Goal: Task Accomplishment & Management: Complete application form

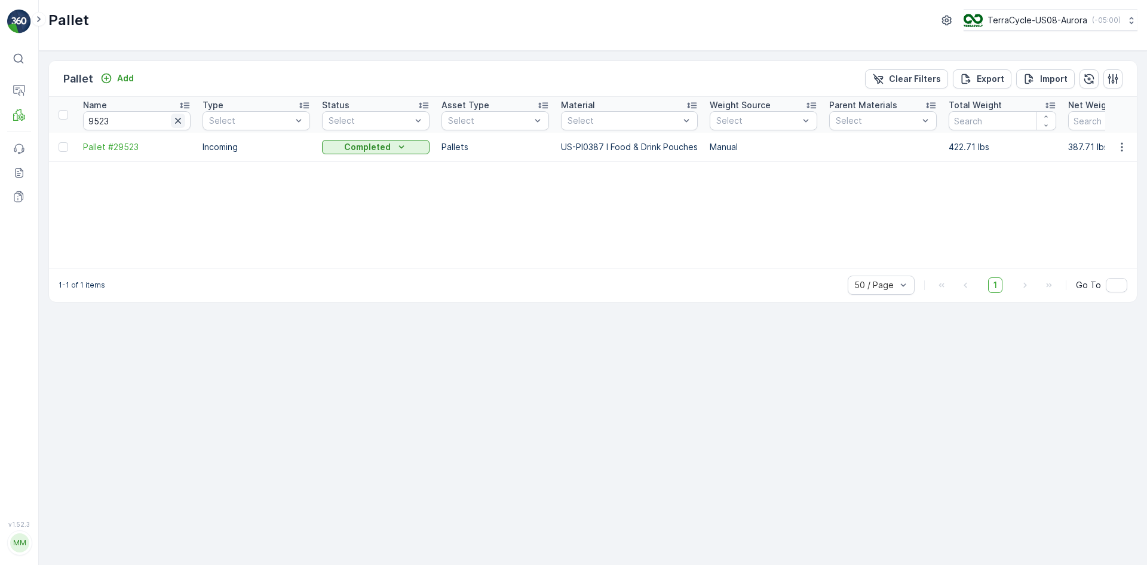
click at [184, 123] on button "button" at bounding box center [178, 121] width 14 height 14
click at [111, 115] on input "text" at bounding box center [137, 120] width 108 height 19
type input "8356"
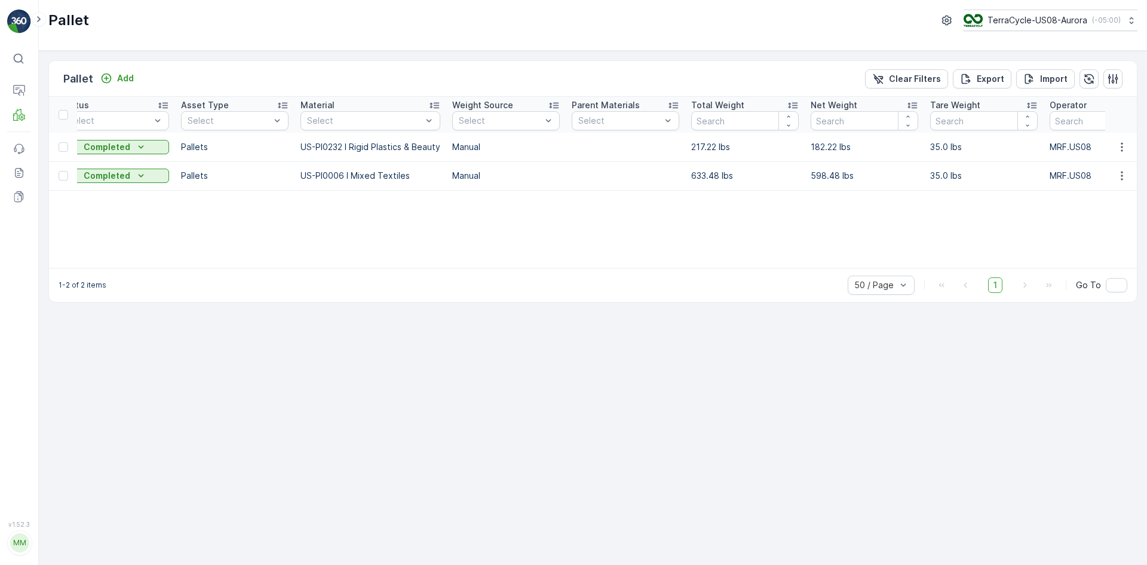
scroll to position [0, 267]
drag, startPoint x: 251, startPoint y: 268, endPoint x: 176, endPoint y: 266, distance: 75.9
click at [189, 268] on div "1-2 of 2 items 50 / Page 1 Go To" at bounding box center [593, 285] width 1088 height 34
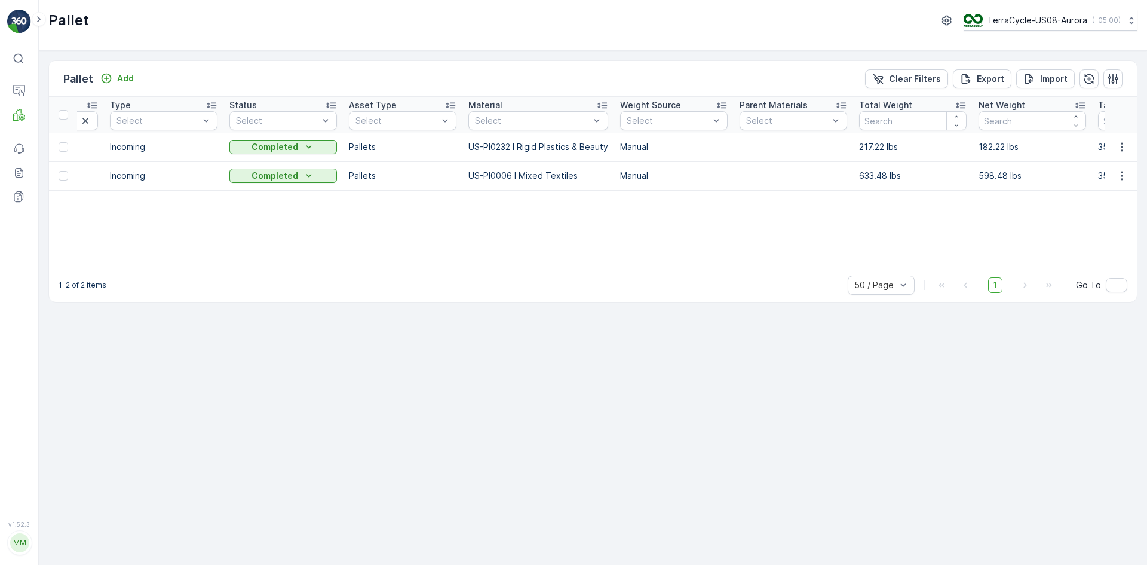
scroll to position [0, 0]
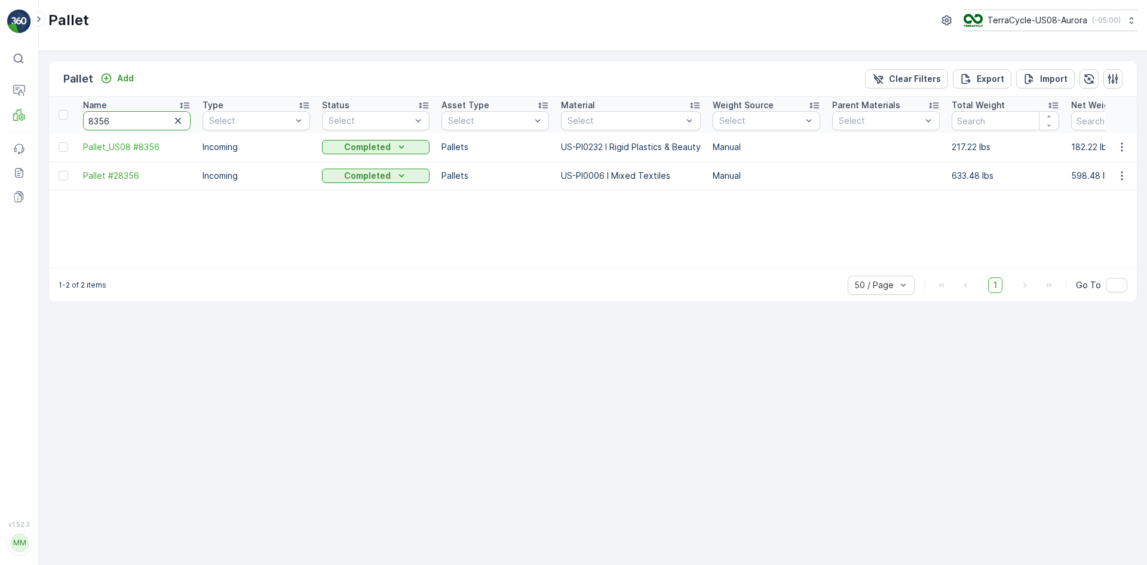
drag, startPoint x: 128, startPoint y: 122, endPoint x: 0, endPoint y: 137, distance: 128.7
click at [0, 137] on div "⌘B Operations MRF Events Reports Documents v 1.52.3 MM MRF.US08 Pallet TerraCyc…" at bounding box center [573, 282] width 1147 height 565
type input "84"
click at [138, 124] on input "84" at bounding box center [137, 120] width 108 height 19
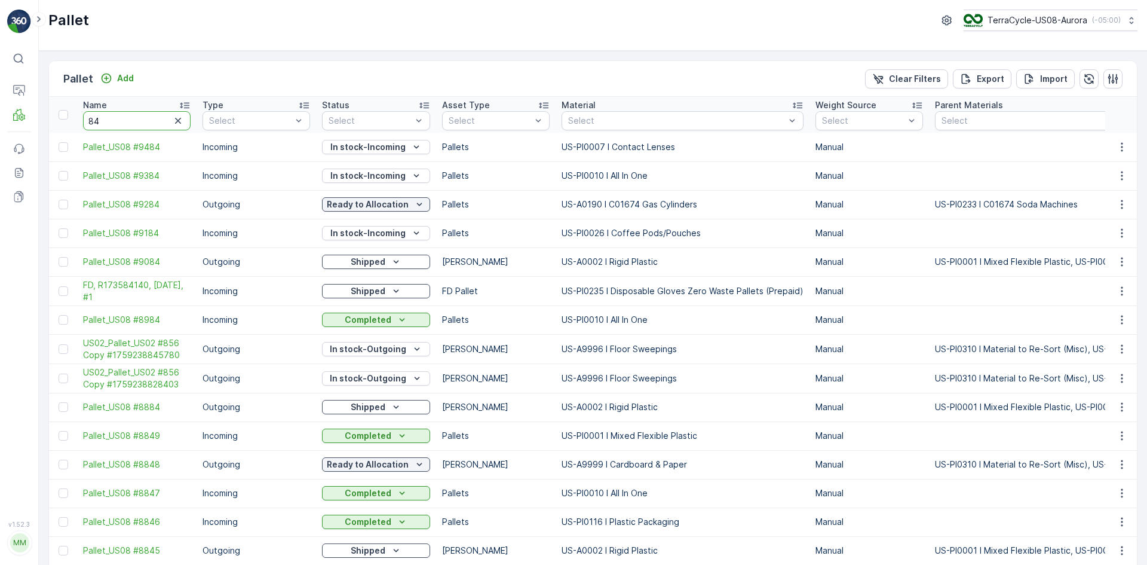
click at [138, 123] on input "84" at bounding box center [137, 120] width 108 height 19
type input "8434"
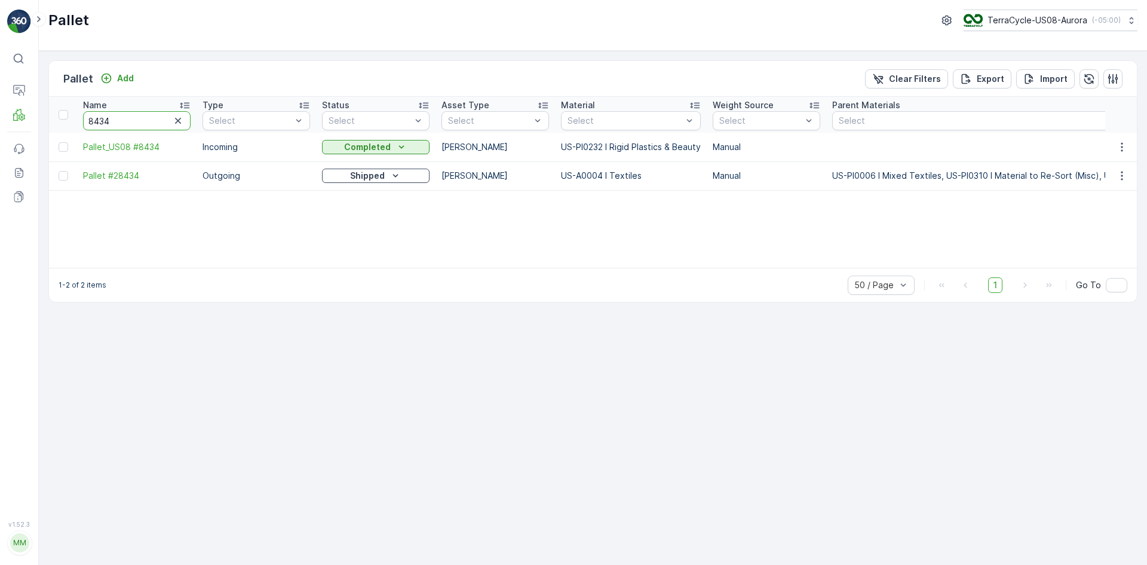
drag, startPoint x: 133, startPoint y: 125, endPoint x: 100, endPoint y: 120, distance: 33.9
click at [100, 120] on input "8434" at bounding box center [137, 120] width 108 height 19
type input "8480"
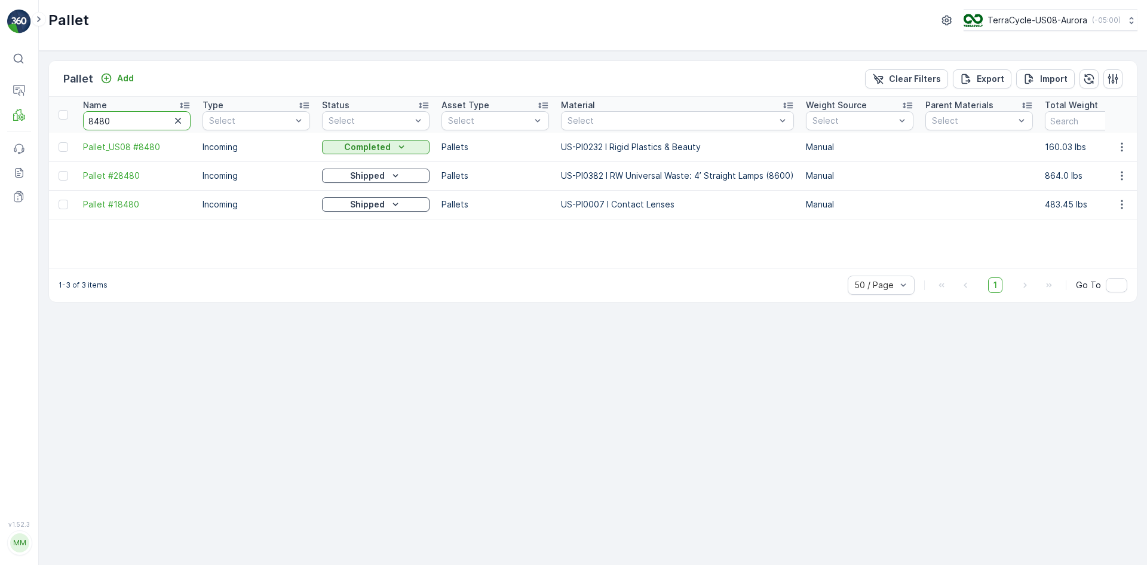
drag, startPoint x: 142, startPoint y: 118, endPoint x: 100, endPoint y: 118, distance: 41.8
click at [100, 118] on input "8480" at bounding box center [137, 120] width 108 height 19
type input "8"
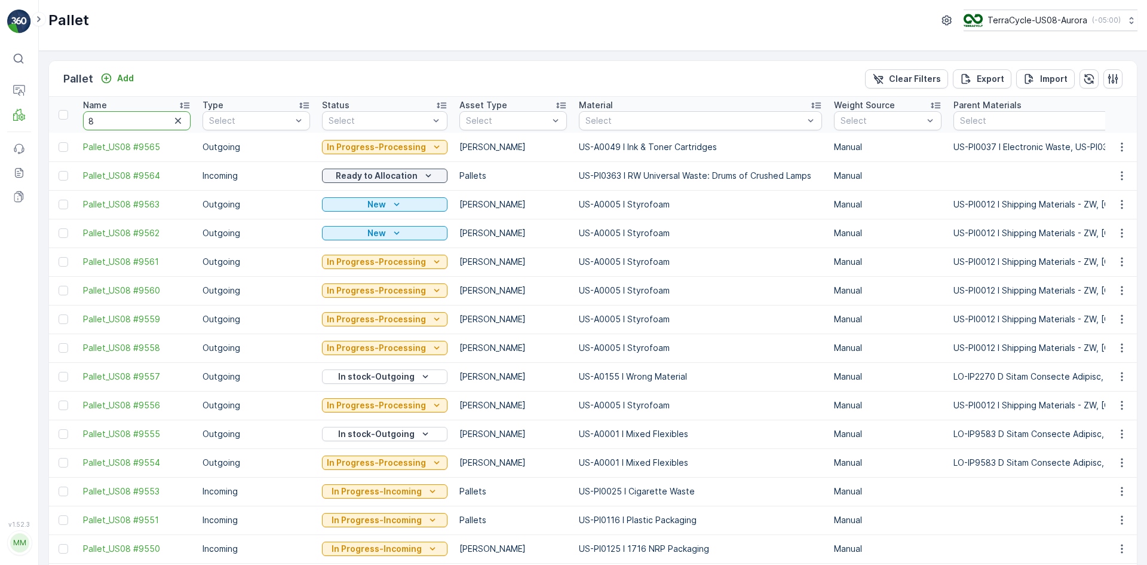
click at [122, 116] on input "8" at bounding box center [137, 120] width 108 height 19
type input "8545"
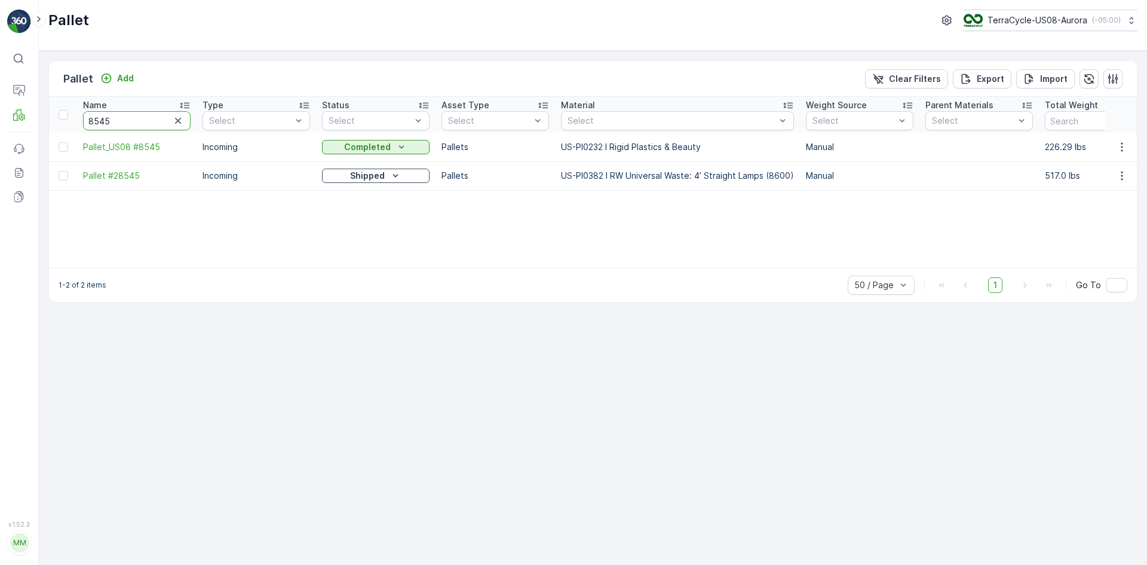
drag, startPoint x: 113, startPoint y: 125, endPoint x: 98, endPoint y: 127, distance: 15.1
click at [98, 127] on input "8545" at bounding box center [137, 120] width 108 height 19
type input "8571"
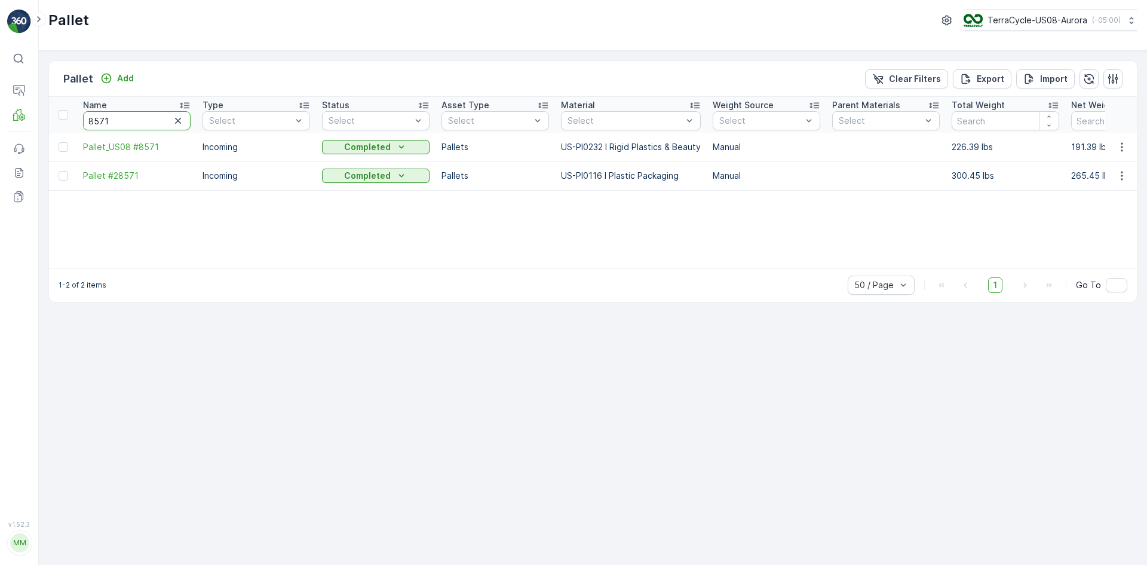
drag, startPoint x: 131, startPoint y: 119, endPoint x: 95, endPoint y: 123, distance: 36.7
click at [95, 123] on input "8571" at bounding box center [137, 120] width 108 height 19
type input "8727"
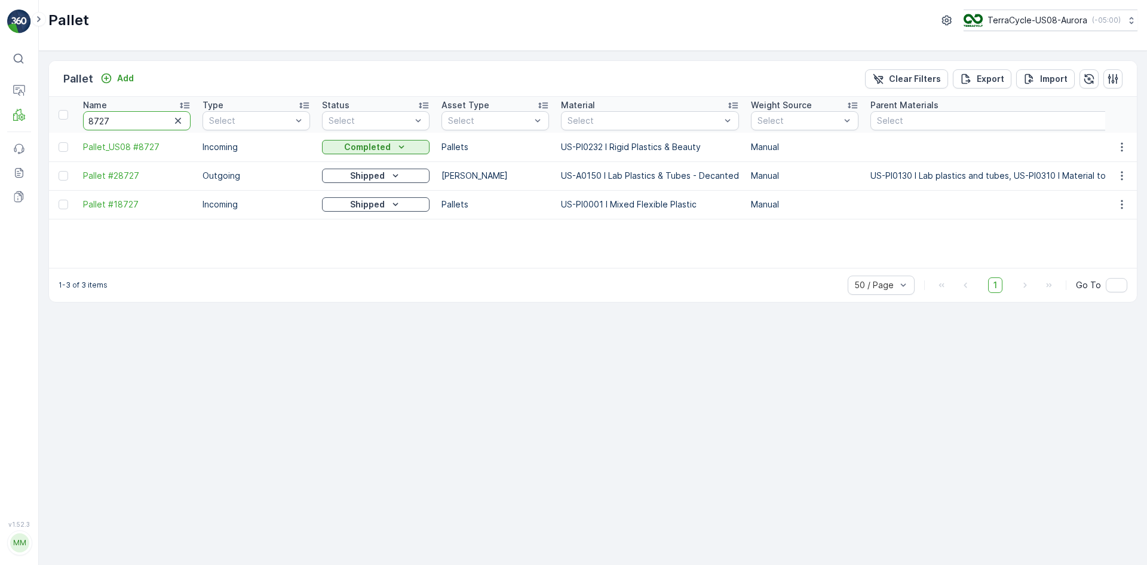
drag, startPoint x: 117, startPoint y: 120, endPoint x: 96, endPoint y: 116, distance: 21.2
click at [96, 116] on input "8727" at bounding box center [137, 120] width 108 height 19
type input "8767"
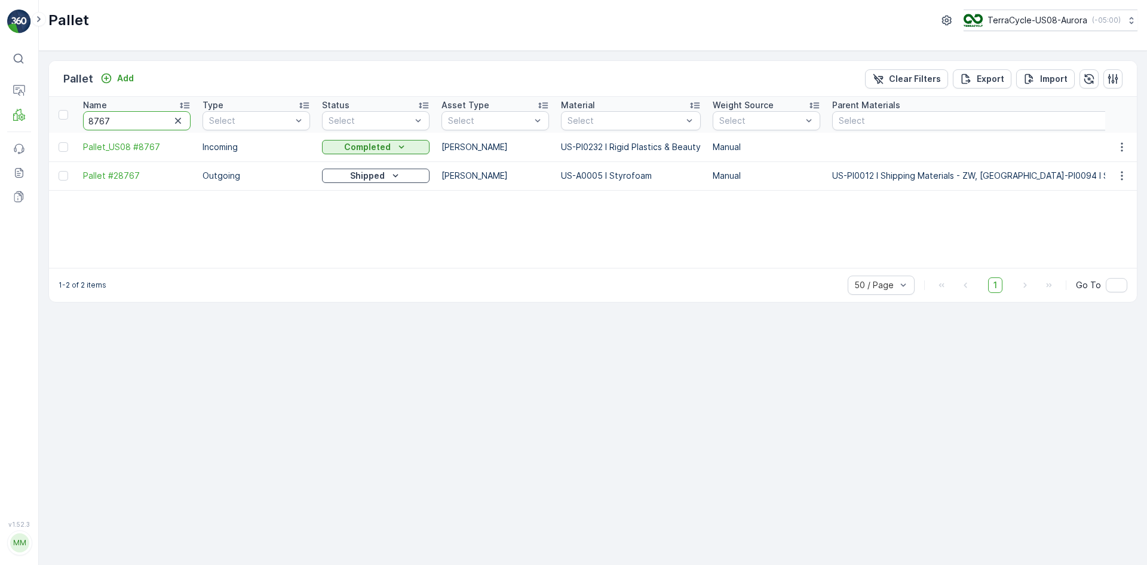
drag, startPoint x: 145, startPoint y: 116, endPoint x: 38, endPoint y: 145, distance: 111.4
click at [38, 145] on div "⌘B Operations MRF Events Reports Documents v 1.52.3 MM MRF.US08 Pallet TerraCyc…" at bounding box center [573, 282] width 1147 height 565
type input "8833"
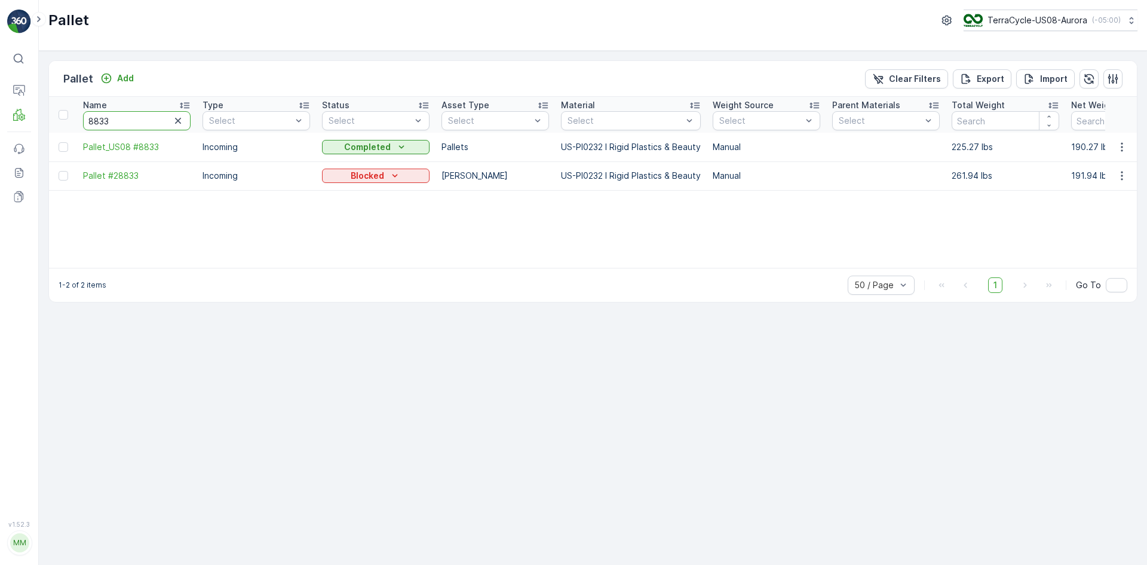
drag, startPoint x: 149, startPoint y: 121, endPoint x: 100, endPoint y: 121, distance: 49.0
click at [100, 121] on input "8833" at bounding box center [137, 120] width 108 height 19
type input "8873"
drag, startPoint x: 113, startPoint y: 122, endPoint x: 96, endPoint y: 116, distance: 18.1
click at [96, 116] on input "8873" at bounding box center [137, 120] width 108 height 19
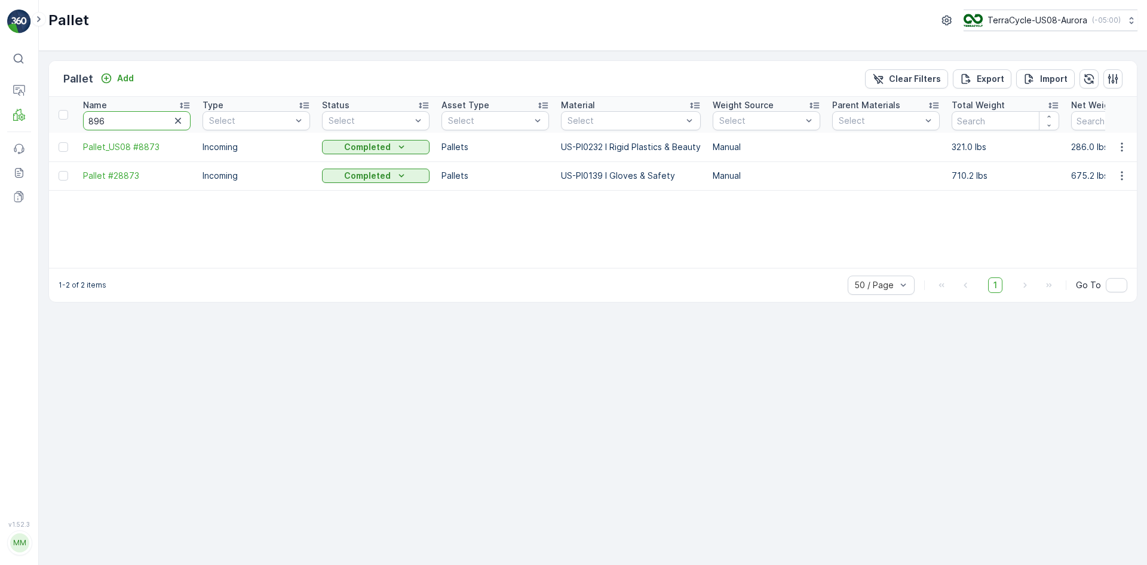
type input "8962"
drag, startPoint x: 151, startPoint y: 123, endPoint x: 28, endPoint y: 111, distance: 123.7
click at [28, 111] on div "⌘B Operations MRF Insights TerraCycle Inbound Pallet Process Allocation Materia…" at bounding box center [573, 282] width 1147 height 565
type input "8999"
drag, startPoint x: 149, startPoint y: 119, endPoint x: 0, endPoint y: 128, distance: 149.0
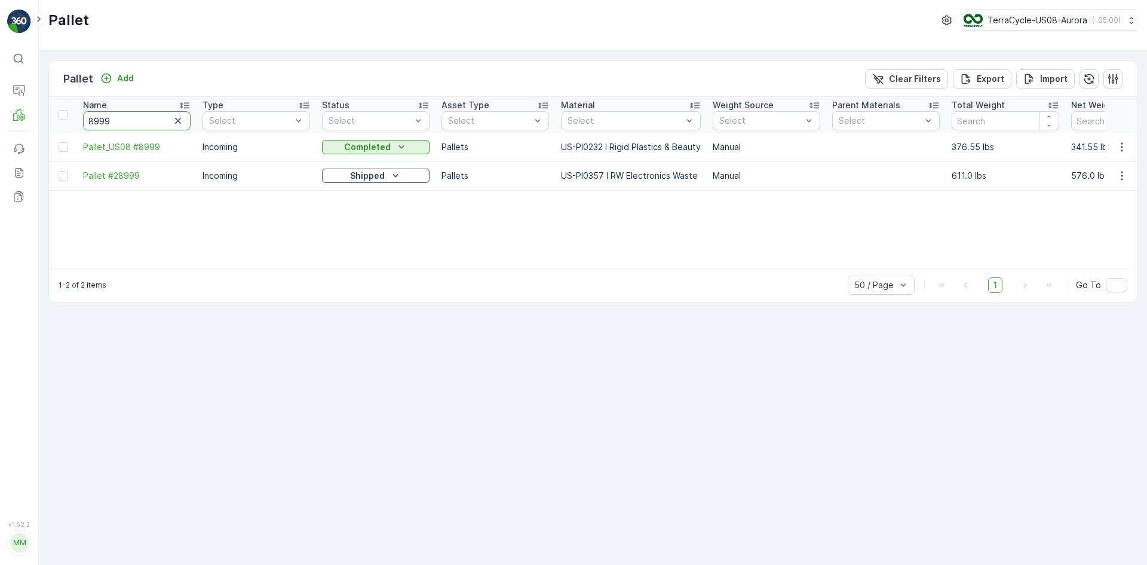
click at [0, 128] on div "⌘B Operations MRF Events Reports Documents v 1.52.3 MM MRF.US08 Pallet TerraCyc…" at bounding box center [573, 282] width 1147 height 565
type input "9164"
drag, startPoint x: 112, startPoint y: 118, endPoint x: 105, endPoint y: 114, distance: 8.3
click at [105, 114] on input "9164" at bounding box center [137, 120] width 108 height 19
type input "9165"
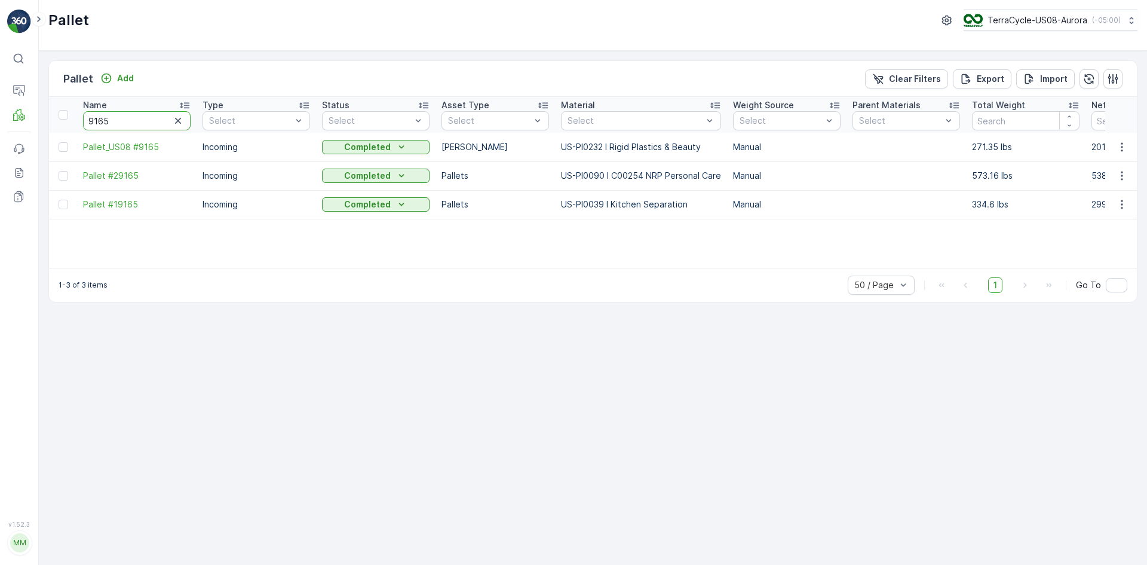
drag, startPoint x: 161, startPoint y: 117, endPoint x: 0, endPoint y: 130, distance: 161.8
click at [0, 130] on div "⌘B Operations MRF Events Reports Documents v 1.52.3 MM MRF.US08 Pallet TerraCyc…" at bounding box center [573, 282] width 1147 height 565
type input "9342"
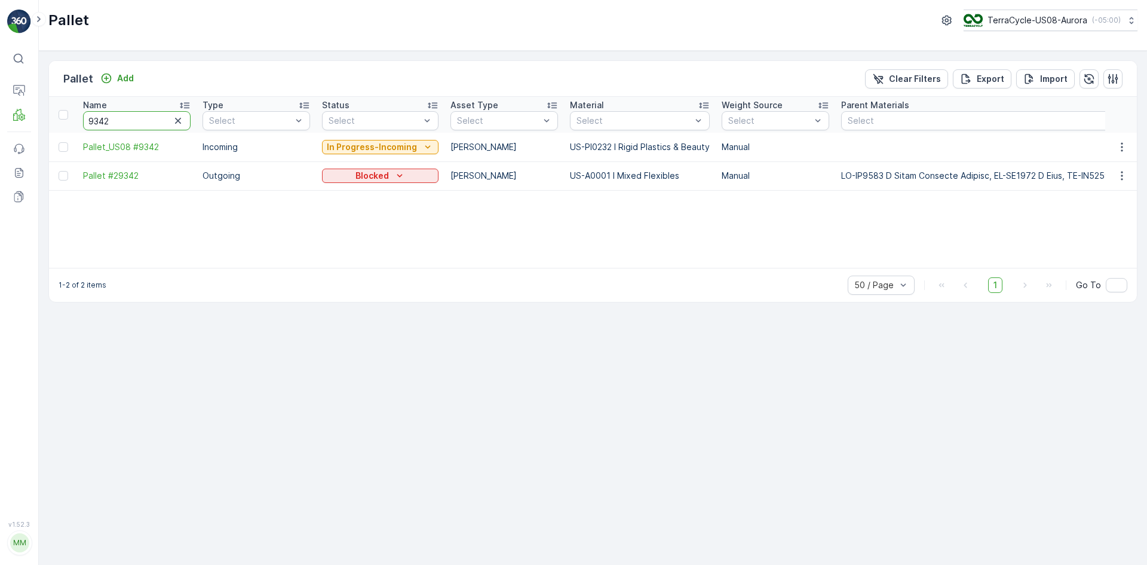
drag, startPoint x: 119, startPoint y: 116, endPoint x: 101, endPoint y: 119, distance: 18.2
click at [101, 119] on input "9342" at bounding box center [137, 120] width 108 height 19
type input "9378"
drag, startPoint x: 122, startPoint y: 122, endPoint x: 100, endPoint y: 121, distance: 21.5
click at [100, 120] on input "9378" at bounding box center [137, 120] width 108 height 19
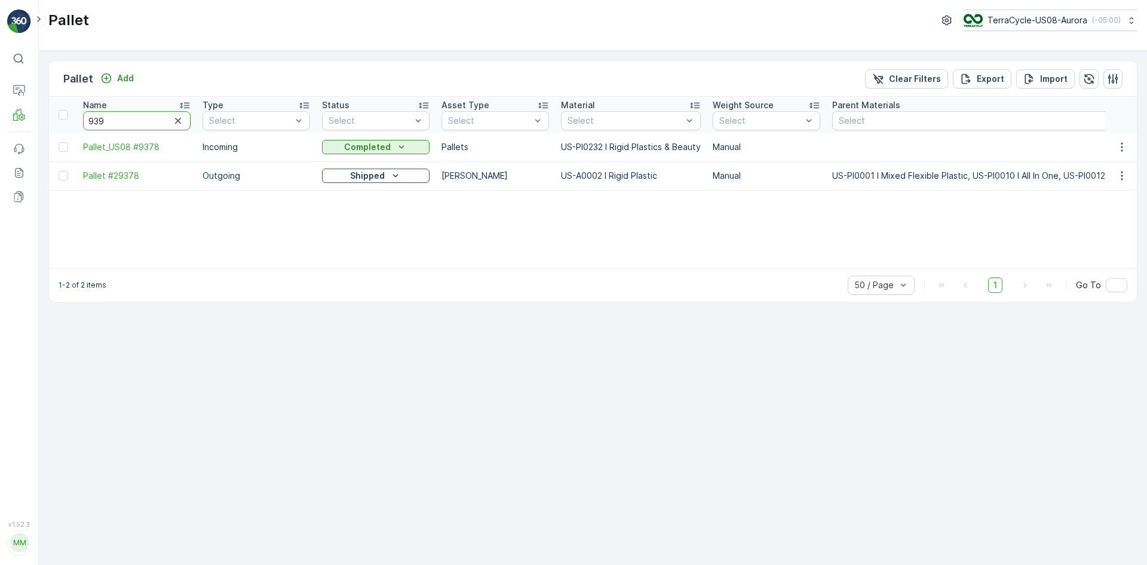
type input "9392"
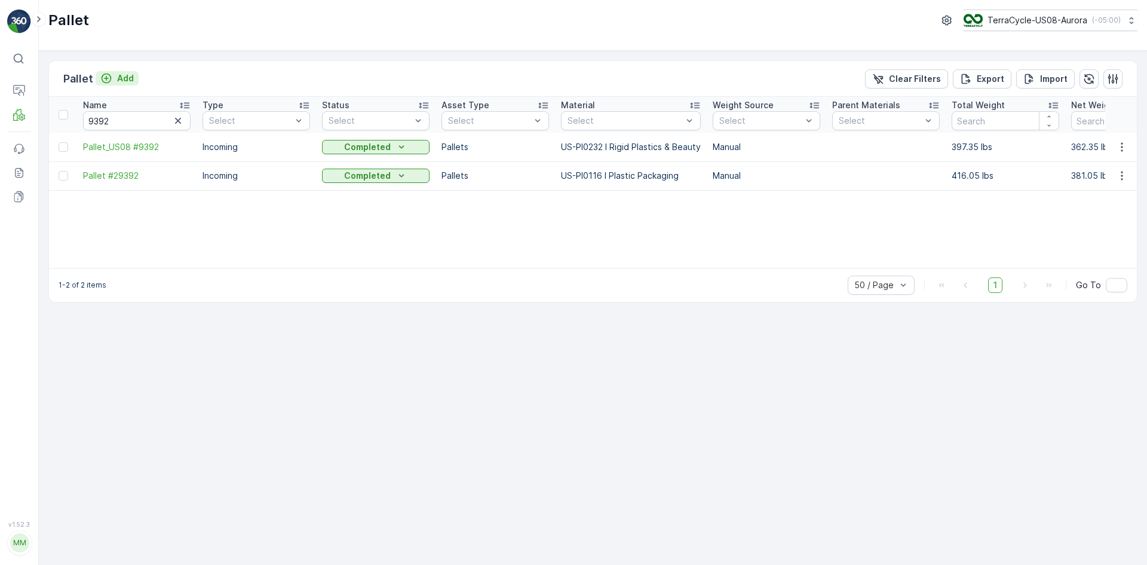
click at [118, 81] on p "Add" at bounding box center [125, 78] width 17 height 12
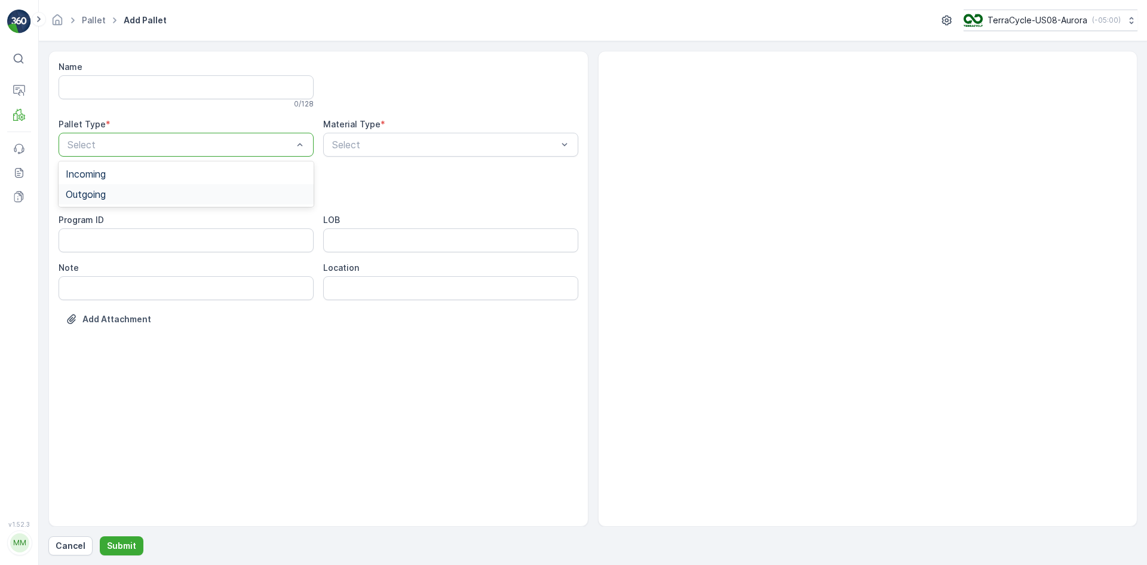
click at [106, 197] on span "Outgoing" at bounding box center [86, 194] width 40 height 11
click at [117, 217] on div "[PERSON_NAME]" at bounding box center [186, 221] width 241 height 11
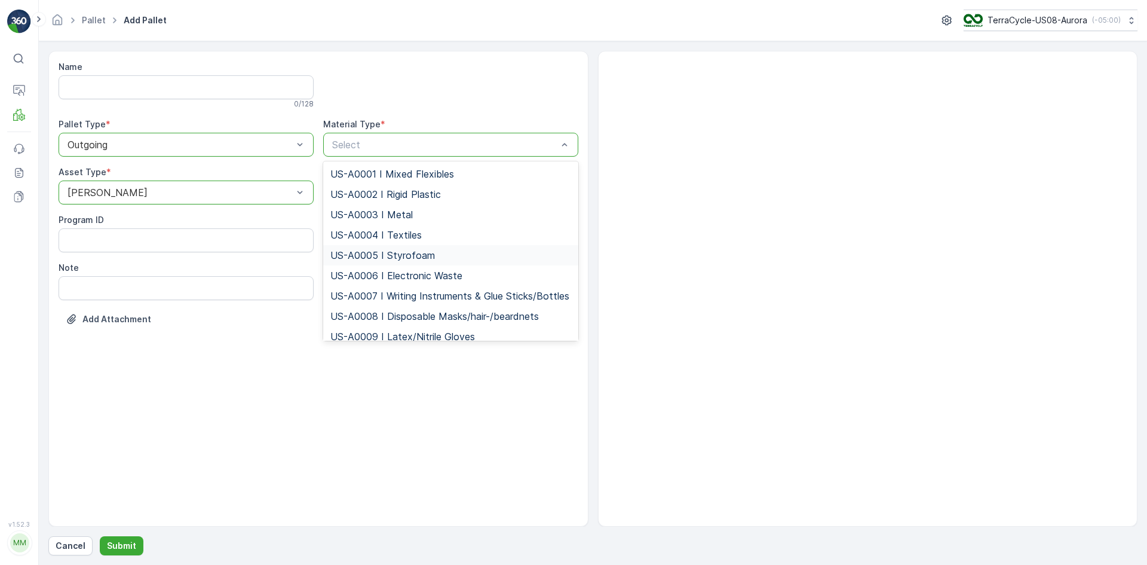
click at [371, 251] on span "US-A0005 I Styrofoam" at bounding box center [382, 255] width 105 height 11
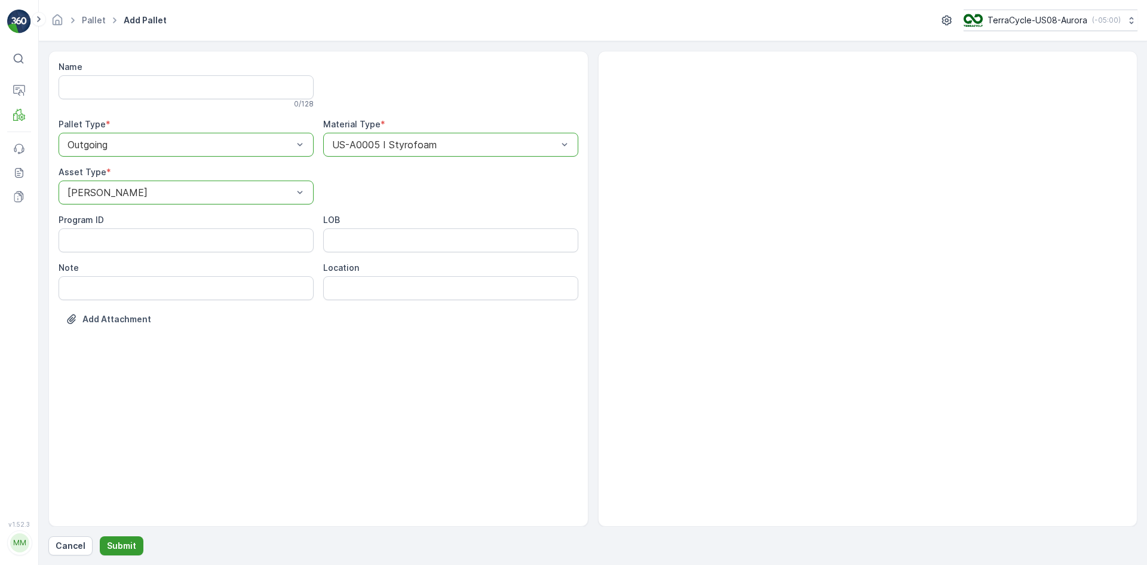
click at [122, 536] on button "Submit" at bounding box center [122, 545] width 44 height 19
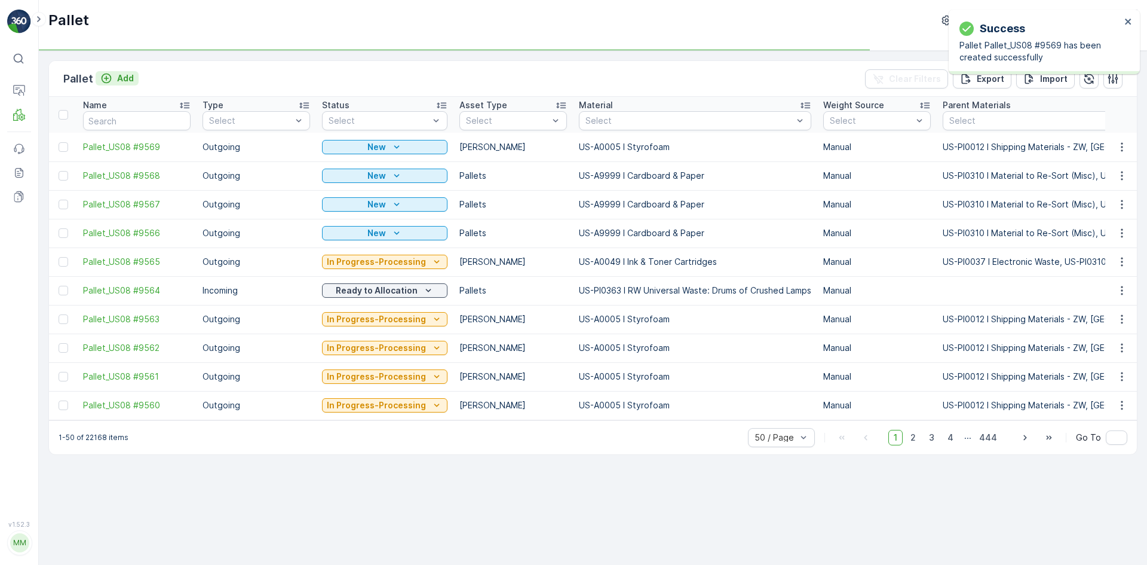
click at [127, 78] on p "Add" at bounding box center [125, 78] width 17 height 12
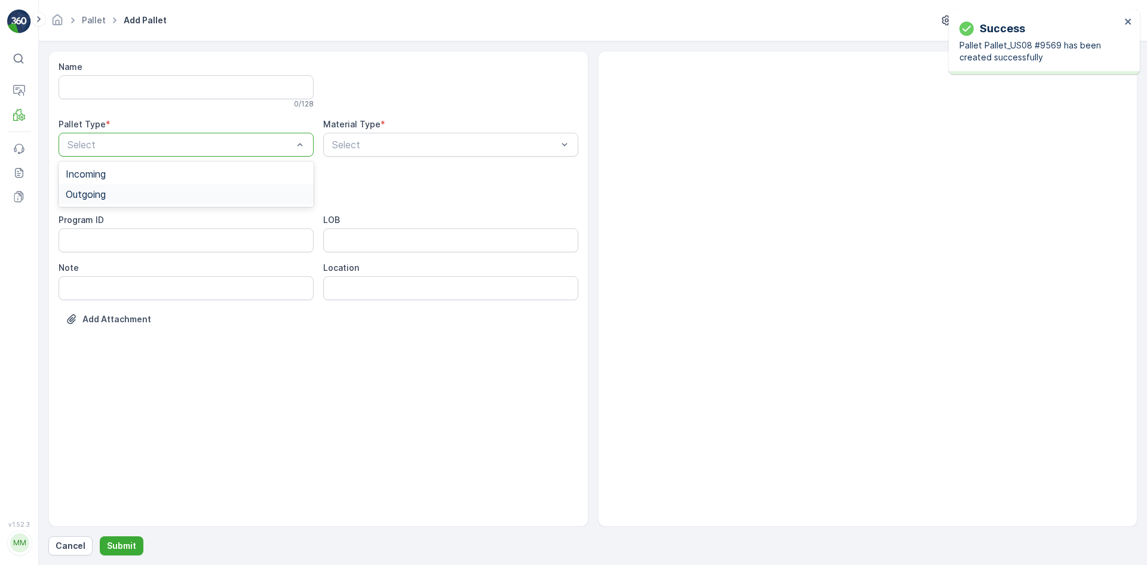
click at [139, 195] on div "Outgoing" at bounding box center [186, 194] width 241 height 11
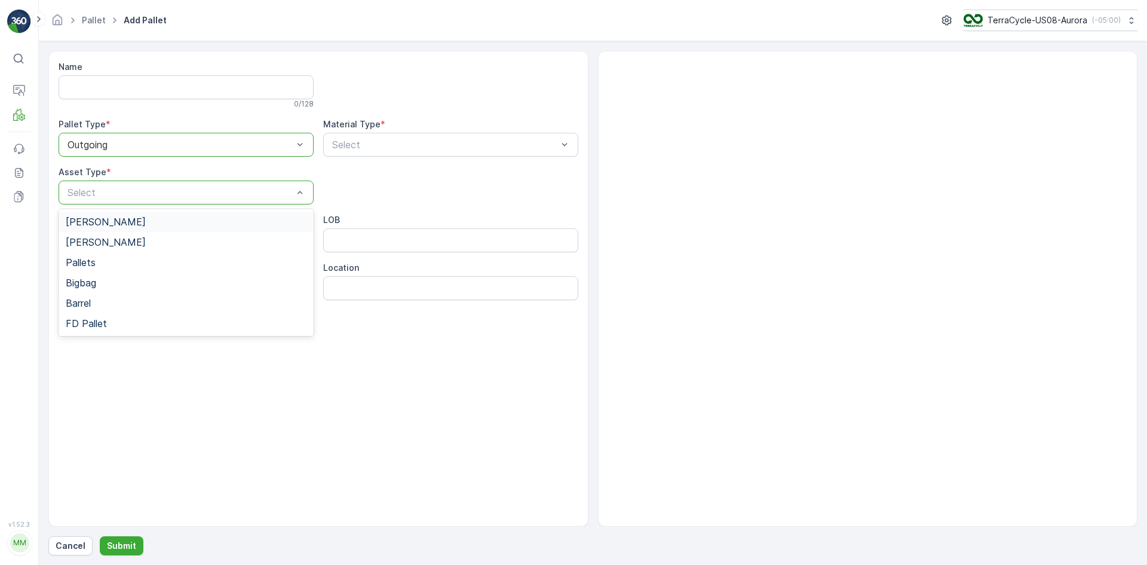
click at [147, 218] on div "[PERSON_NAME]" at bounding box center [186, 221] width 241 height 11
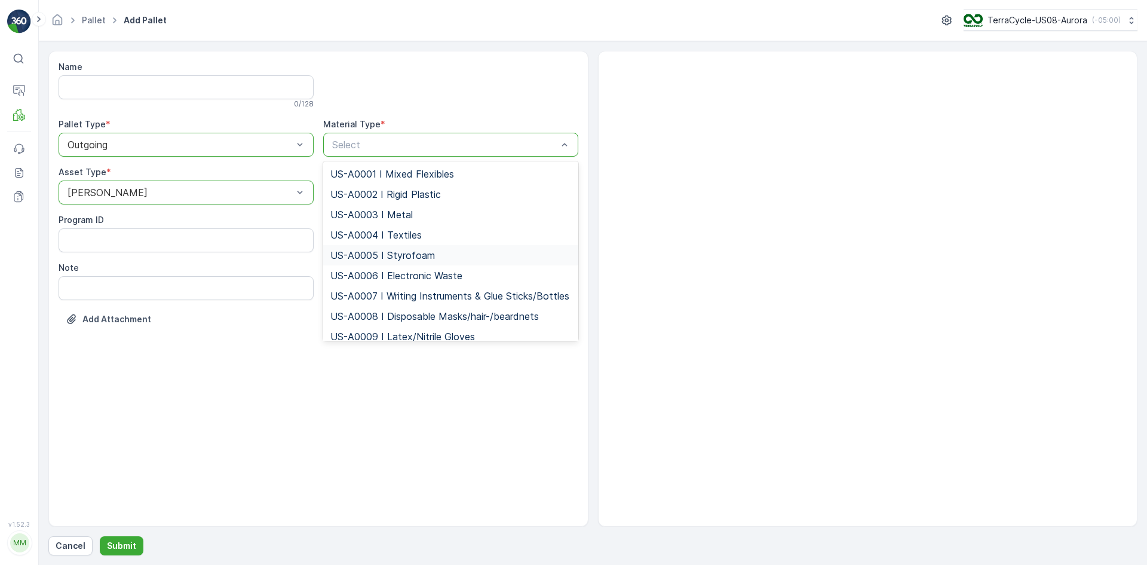
click at [381, 250] on span "US-A0005 I Styrofoam" at bounding box center [382, 255] width 105 height 11
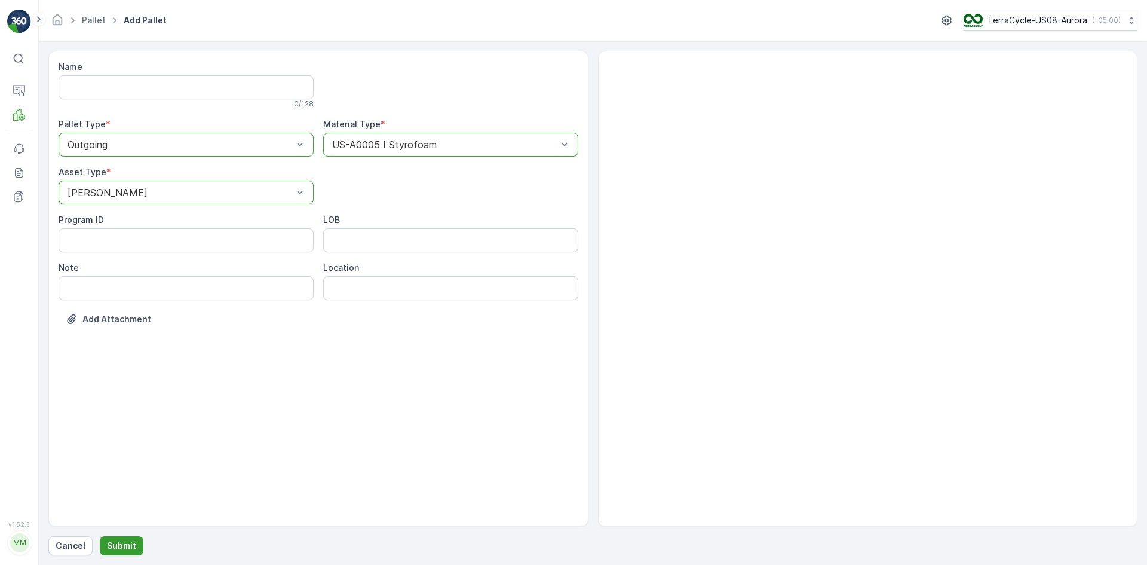
click at [120, 538] on button "Submit" at bounding box center [122, 545] width 44 height 19
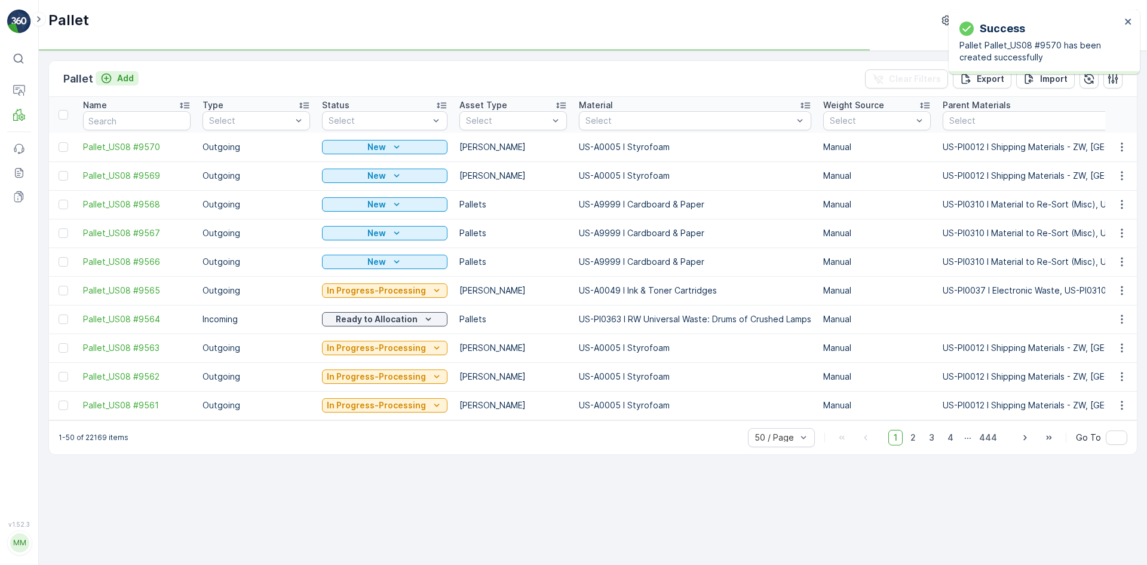
click at [125, 78] on p "Add" at bounding box center [125, 78] width 17 height 12
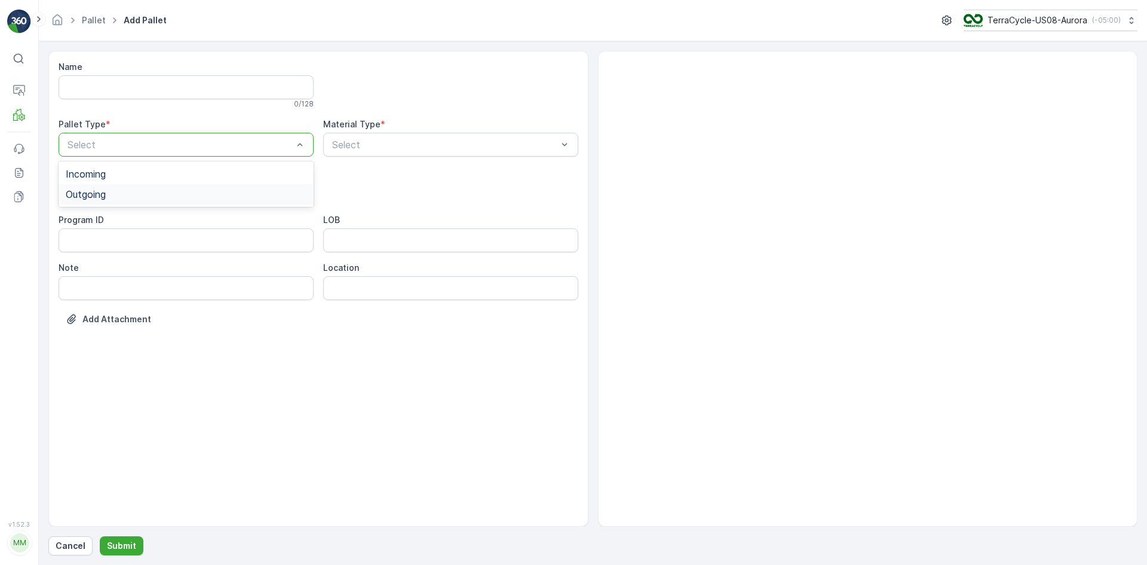
click at [161, 195] on div "Outgoing" at bounding box center [186, 194] width 241 height 11
click at [162, 214] on div "[PERSON_NAME]" at bounding box center [186, 221] width 255 height 20
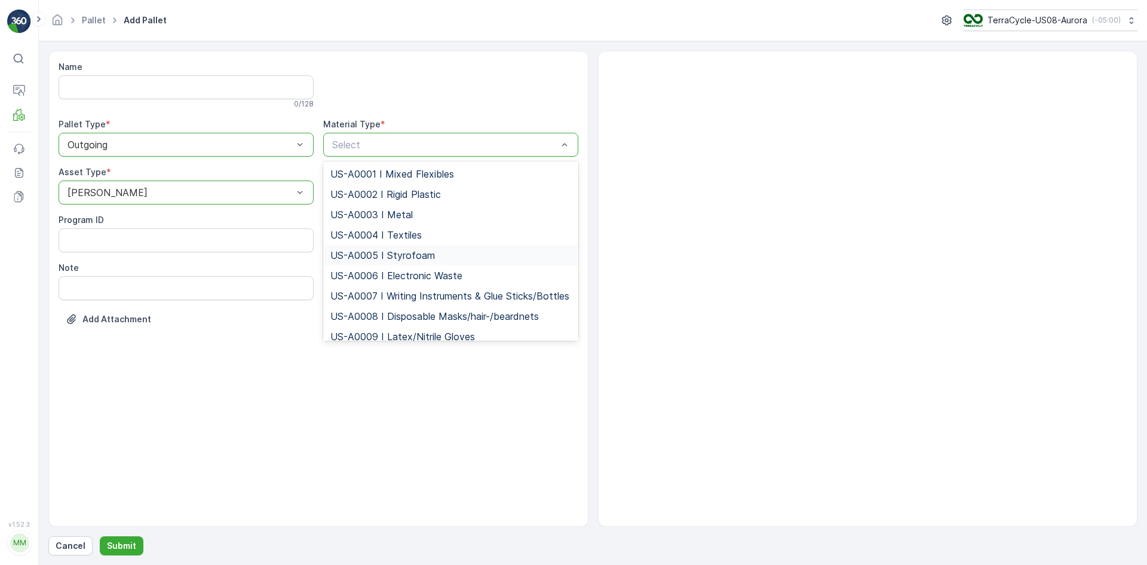
click at [364, 251] on span "US-A0005 I Styrofoam" at bounding box center [382, 255] width 105 height 11
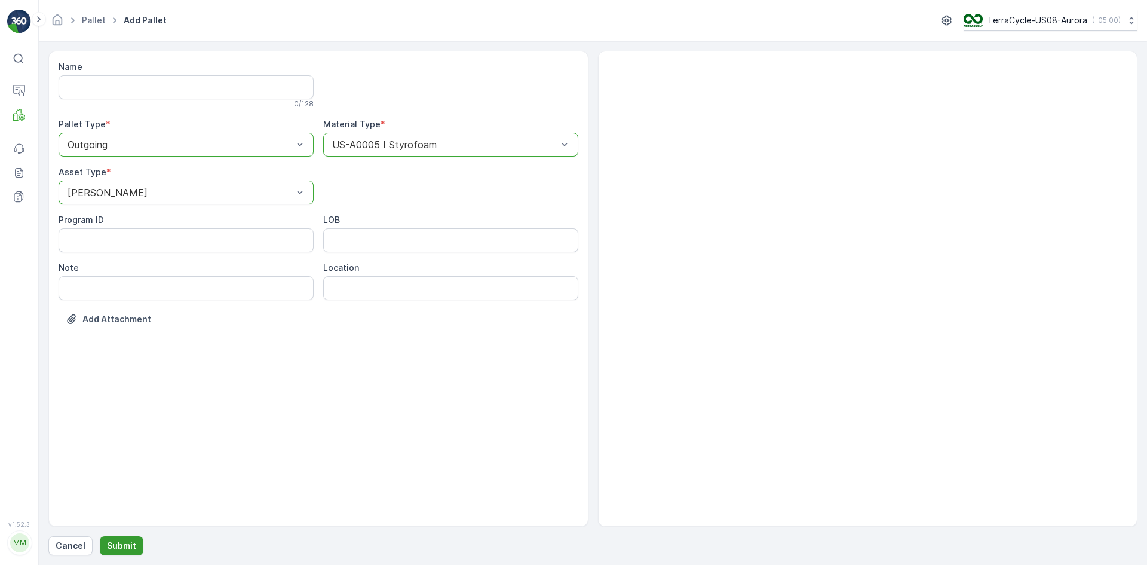
click at [112, 547] on p "Submit" at bounding box center [121, 545] width 29 height 12
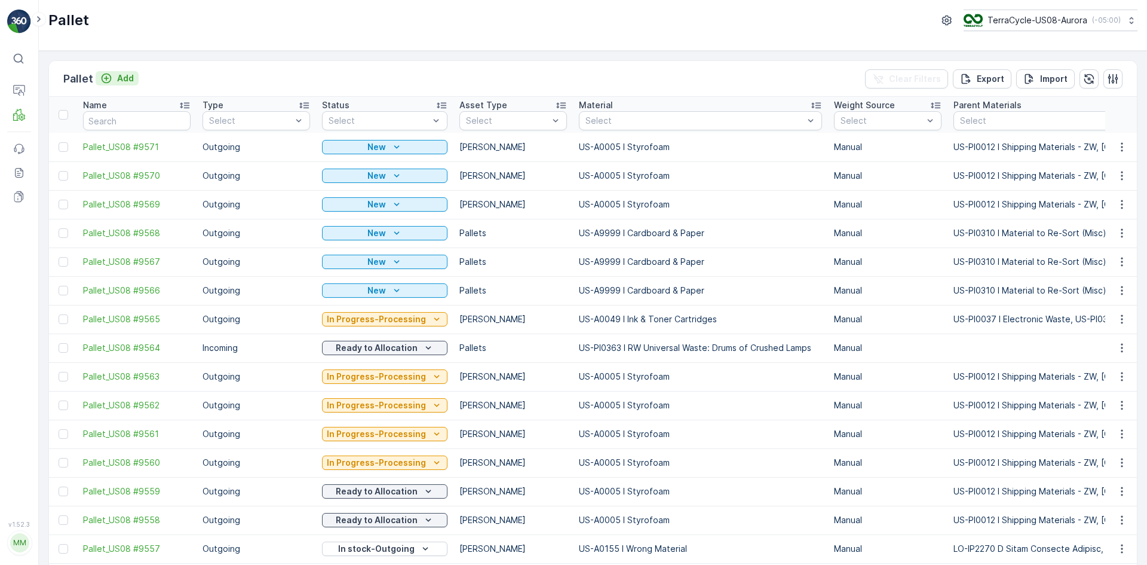
click at [133, 76] on button "Add" at bounding box center [117, 78] width 43 height 14
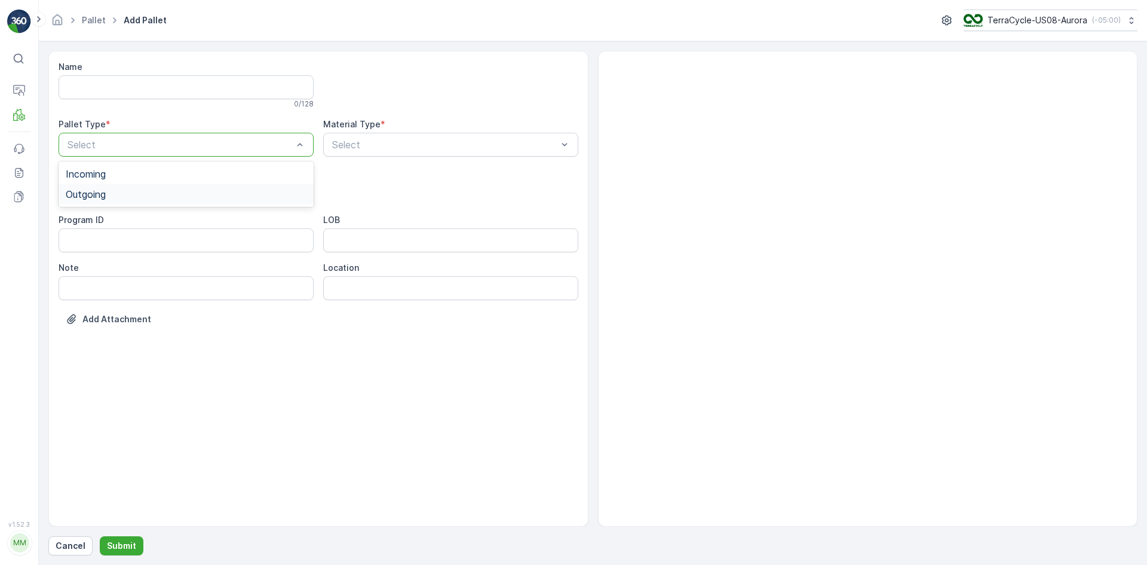
click at [131, 198] on div "Outgoing" at bounding box center [186, 194] width 241 height 11
click at [182, 215] on div "[PERSON_NAME]" at bounding box center [186, 221] width 255 height 20
click at [392, 152] on div "Select" at bounding box center [450, 145] width 255 height 24
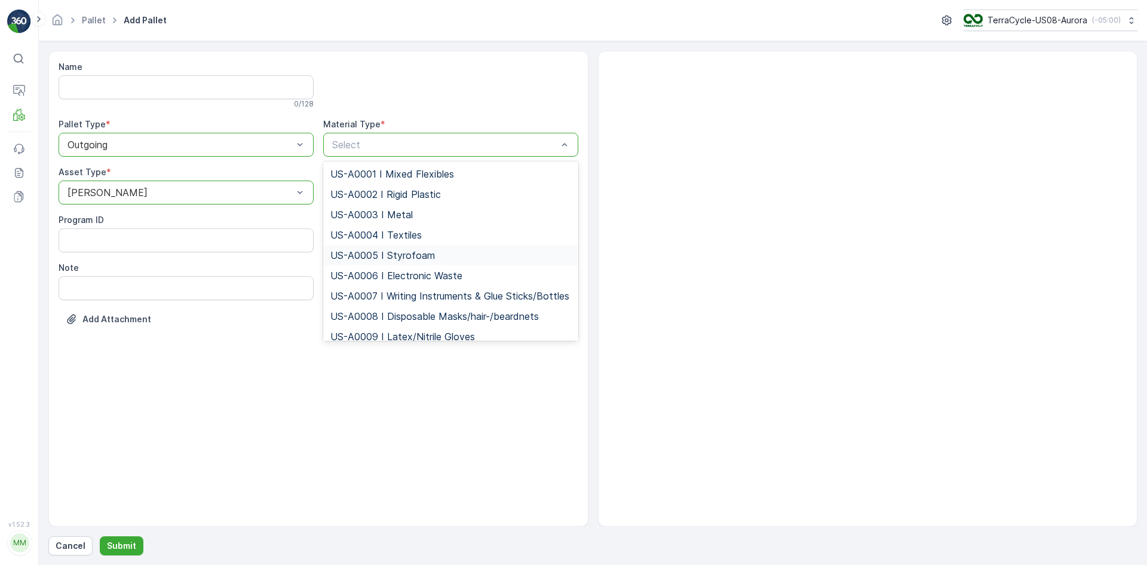
click at [386, 251] on span "US-A0005 I Styrofoam" at bounding box center [382, 255] width 105 height 11
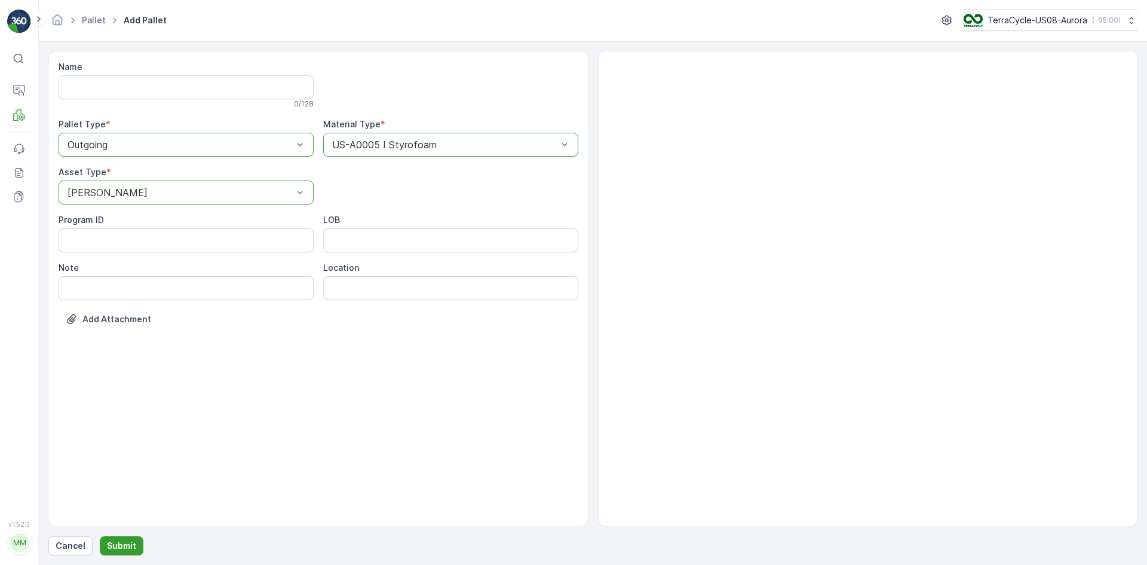
click at [121, 548] on p "Submit" at bounding box center [121, 545] width 29 height 12
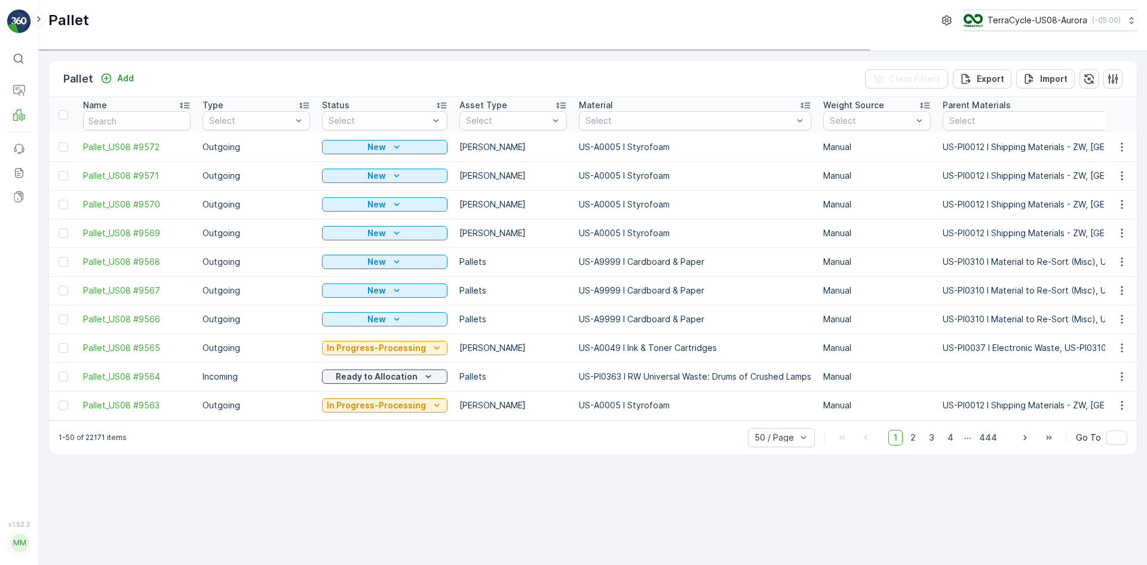
click at [64, 228] on td at bounding box center [63, 233] width 28 height 29
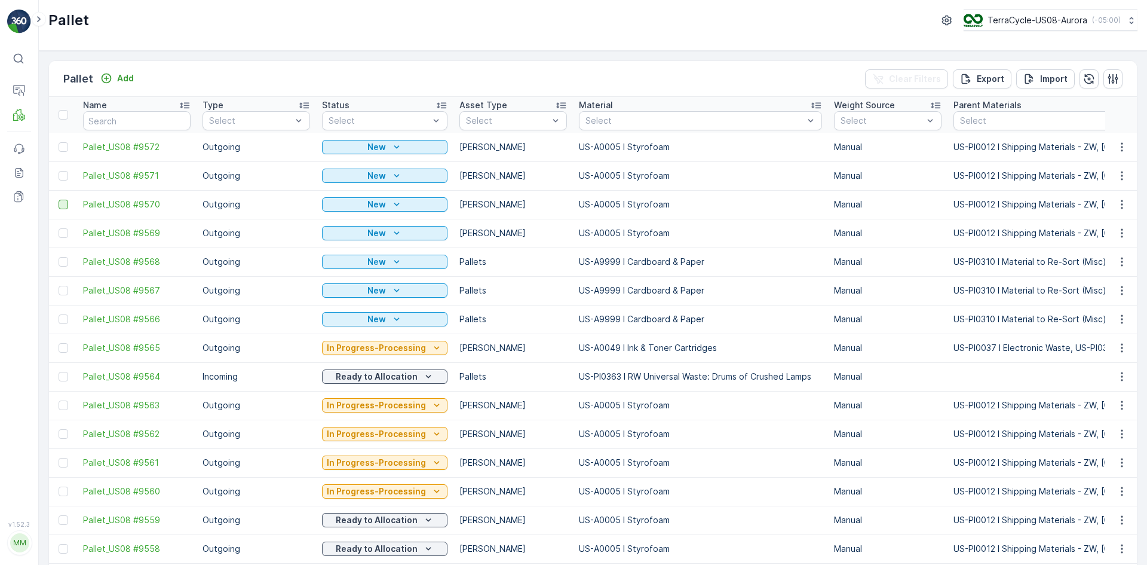
click at [63, 204] on div at bounding box center [64, 205] width 10 height 10
click at [59, 200] on input "checkbox" at bounding box center [59, 200] width 0 height 0
click at [63, 175] on div at bounding box center [64, 176] width 10 height 10
click at [59, 171] on input "checkbox" at bounding box center [59, 171] width 0 height 0
click at [62, 146] on div at bounding box center [64, 147] width 10 height 10
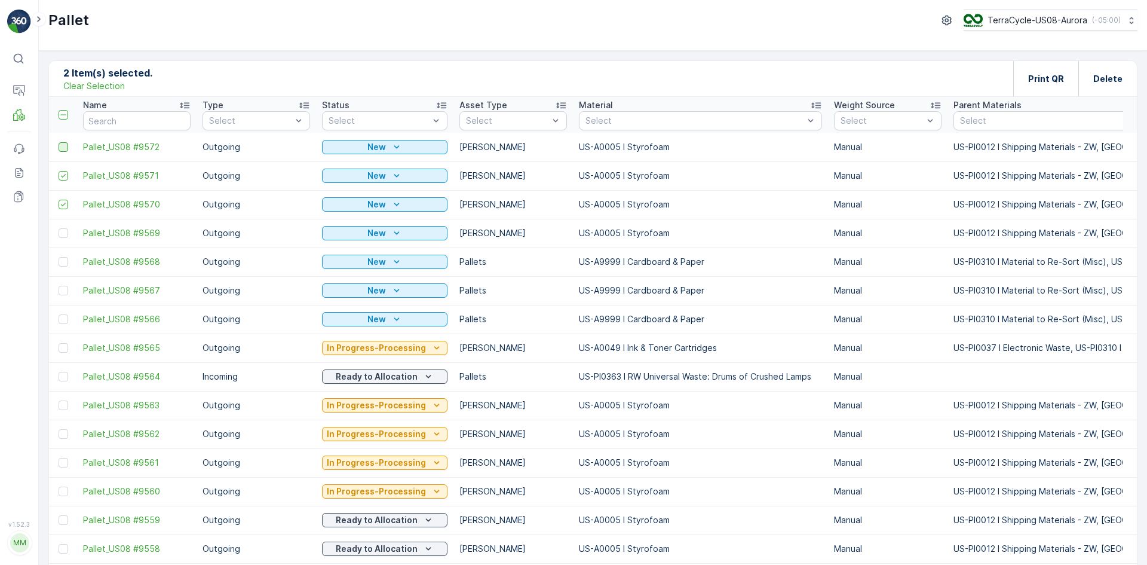
click at [59, 142] on input "checkbox" at bounding box center [59, 142] width 0 height 0
click at [63, 231] on div at bounding box center [64, 233] width 10 height 10
click at [59, 228] on input "checkbox" at bounding box center [59, 228] width 0 height 0
click at [1041, 84] on div "Print QR" at bounding box center [1046, 78] width 36 height 35
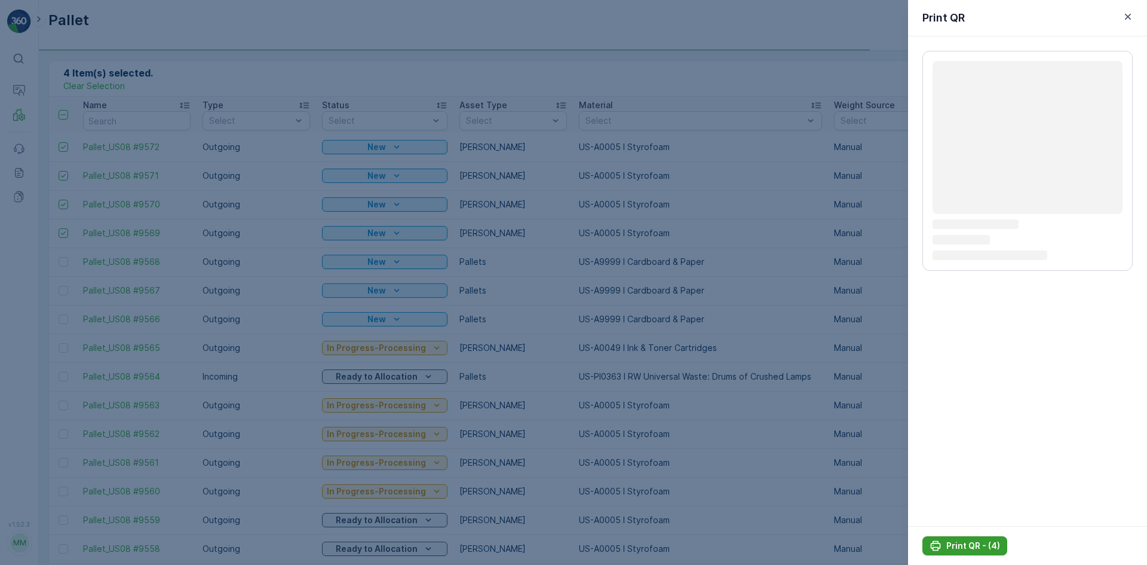
click at [970, 539] on button "Print QR - (4)" at bounding box center [964, 545] width 85 height 19
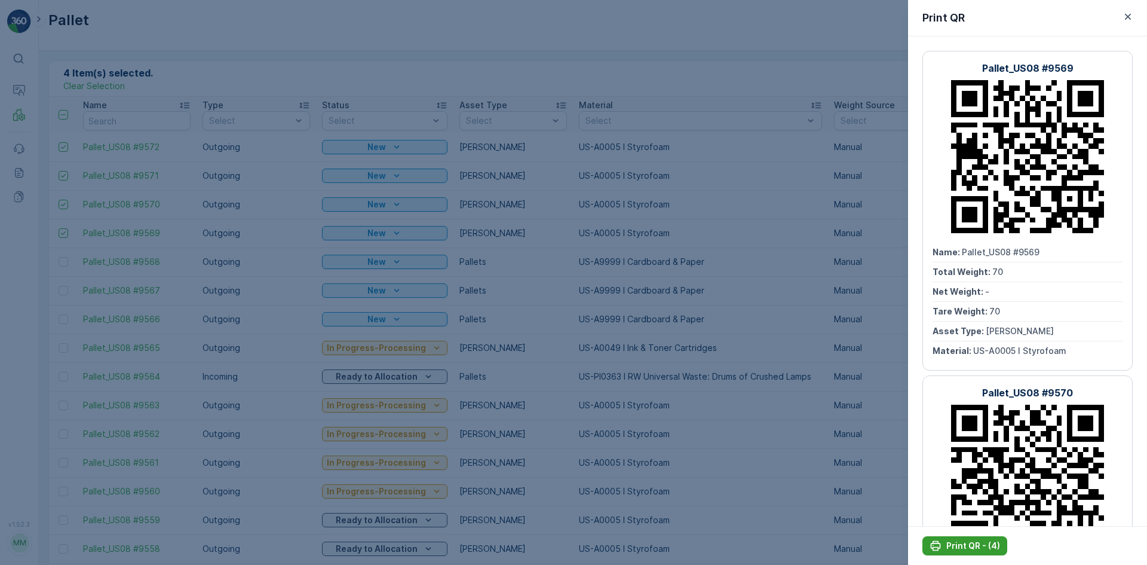
click at [970, 539] on button "Print QR - (4)" at bounding box center [964, 545] width 85 height 19
click at [389, 335] on div at bounding box center [573, 282] width 1147 height 565
